Goal: Task Accomplishment & Management: Manage account settings

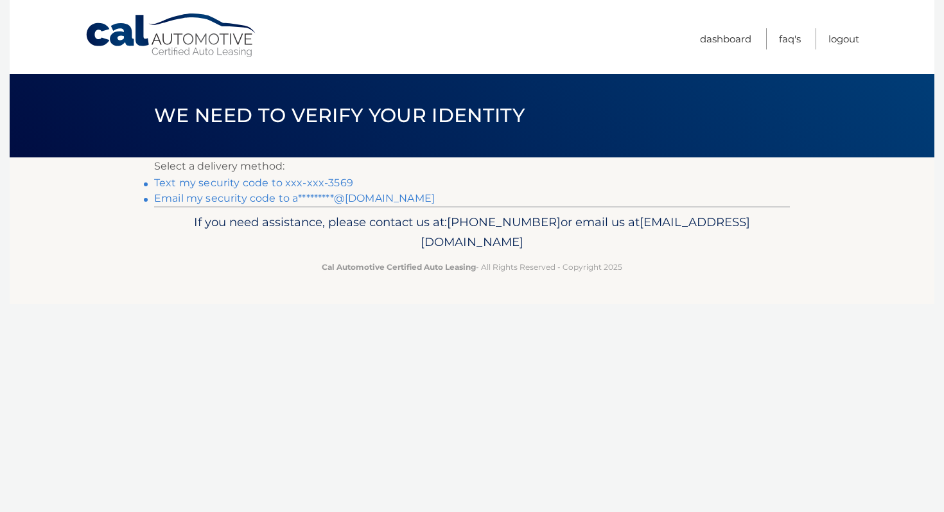
click at [272, 183] on link "Text my security code to xxx-xxx-3569" at bounding box center [253, 183] width 199 height 12
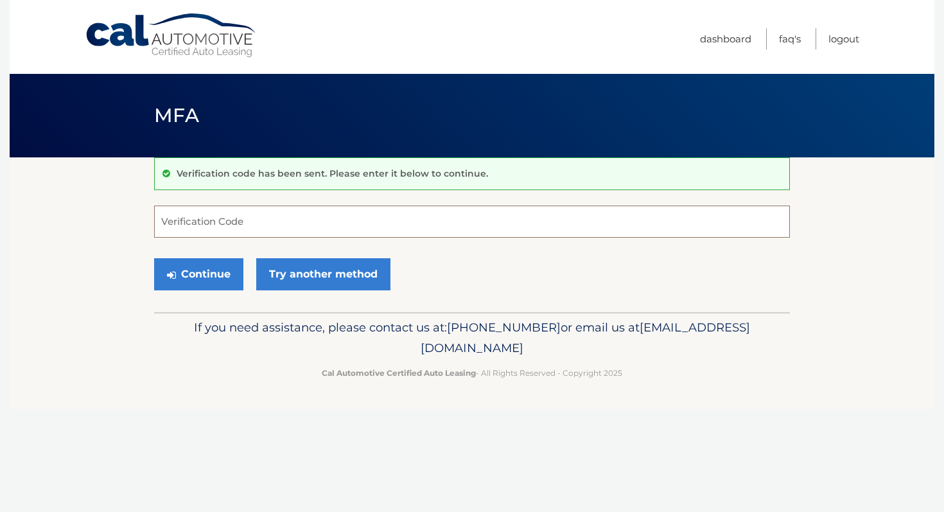
click at [227, 221] on input "Verification Code" at bounding box center [472, 222] width 636 height 32
type input "998672"
click at [202, 273] on button "Continue" at bounding box center [198, 274] width 89 height 32
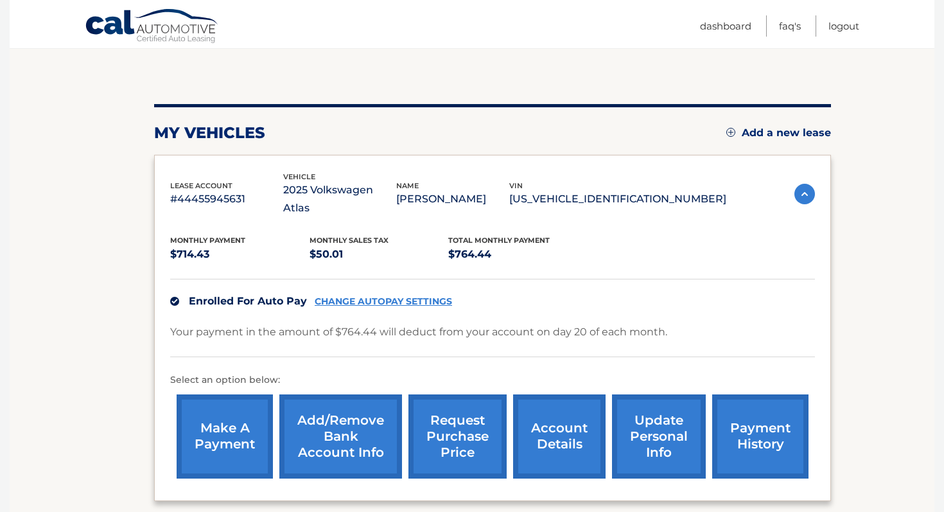
scroll to position [86, 0]
